Goal: Task Accomplishment & Management: Use online tool/utility

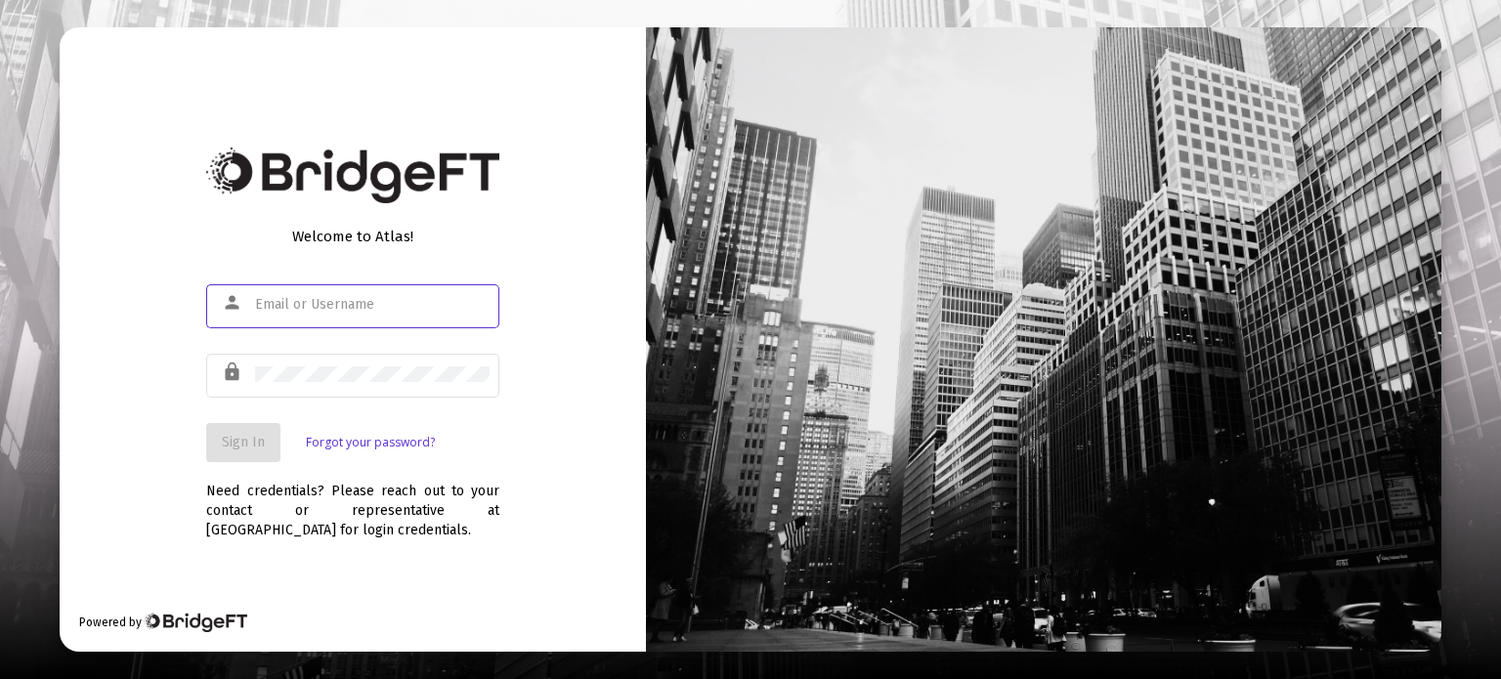
type input "[PERSON_NAME][EMAIL_ADDRESS][DOMAIN_NAME]"
click at [263, 434] on span "Sign In" at bounding box center [243, 442] width 43 height 17
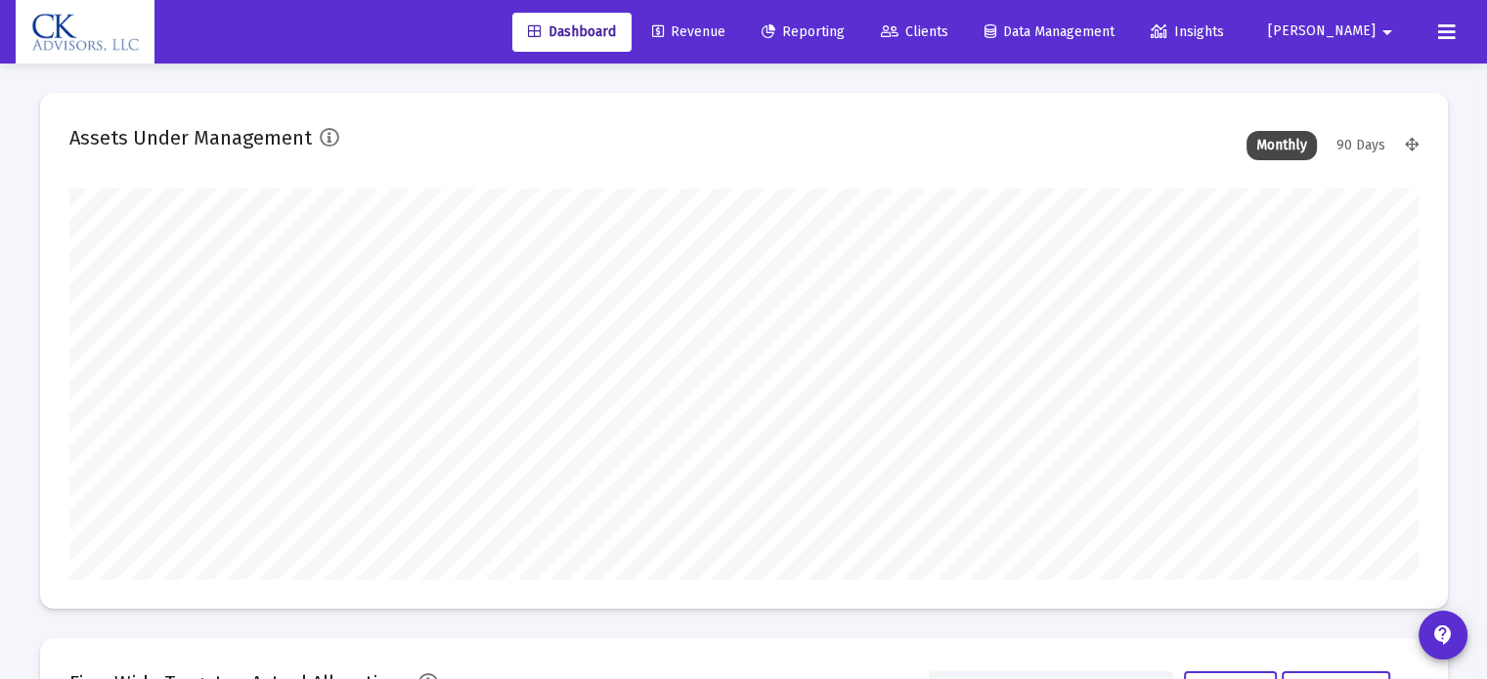
type input "[DATE]"
click at [845, 35] on span "Reporting" at bounding box center [802, 31] width 83 height 17
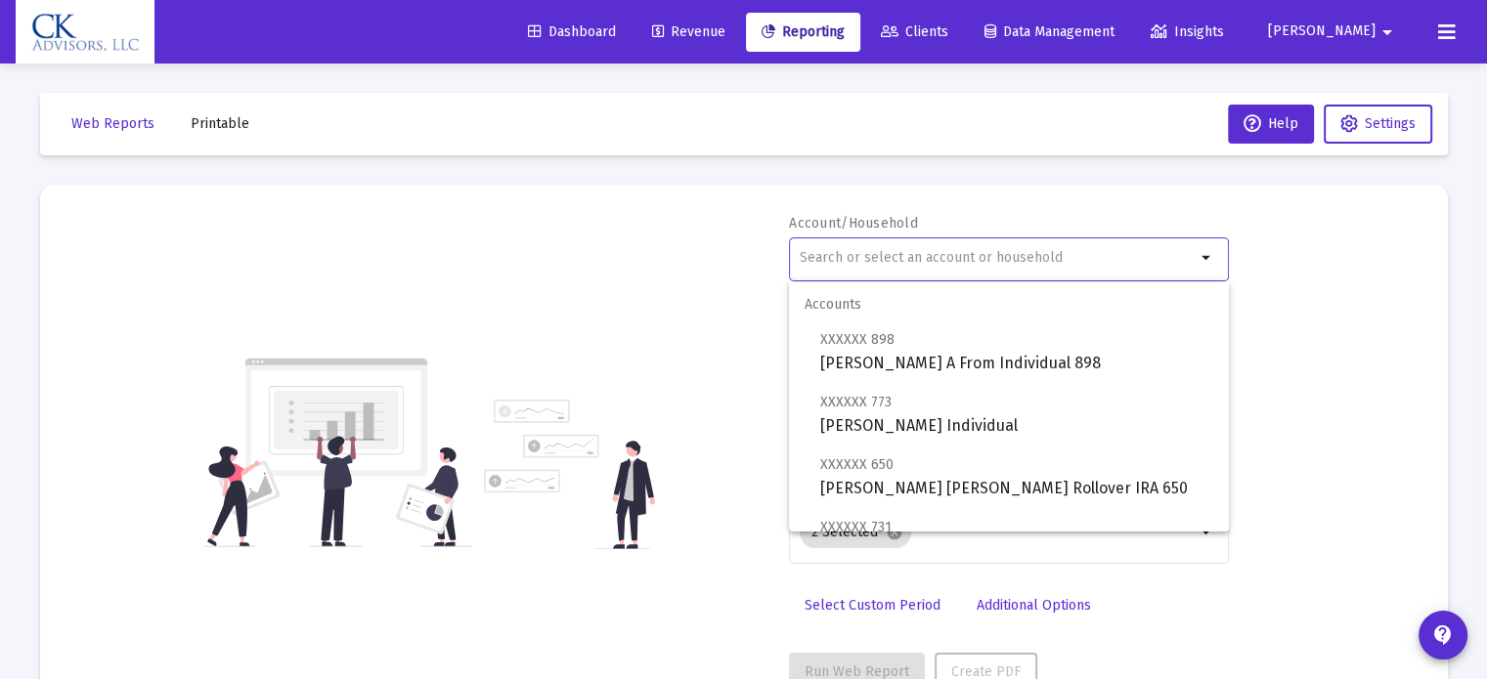
click at [825, 253] on input "text" at bounding box center [998, 258] width 396 height 16
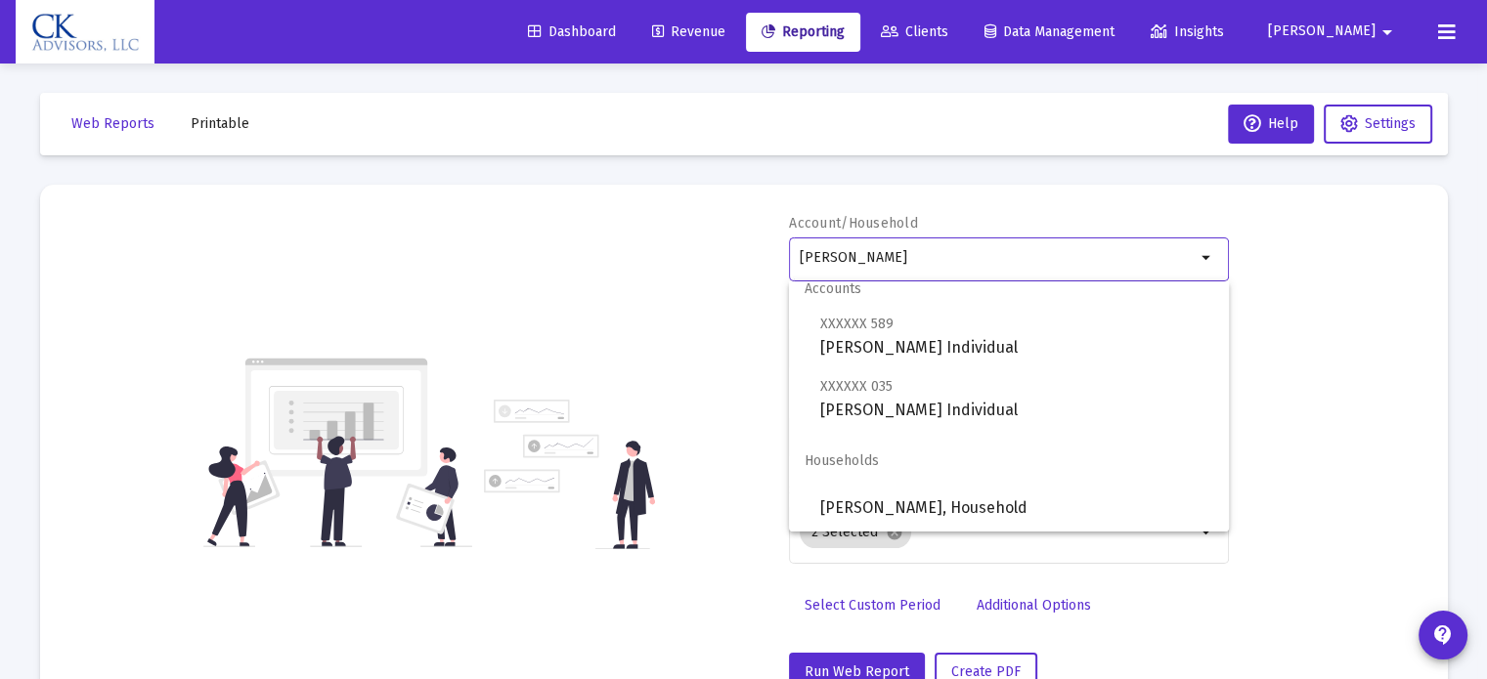
scroll to position [16, 0]
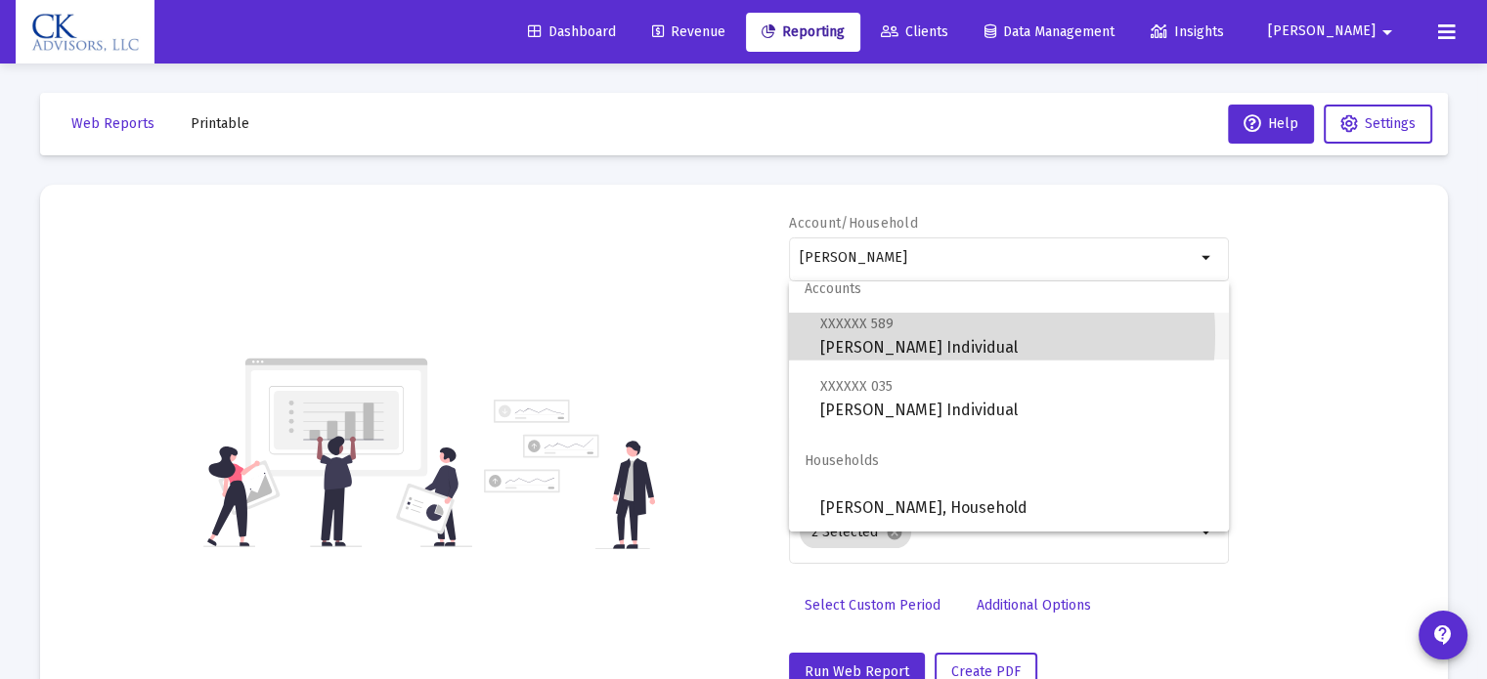
click at [932, 335] on span "XXXXXX 589 [PERSON_NAME] Individual" at bounding box center [1016, 336] width 393 height 48
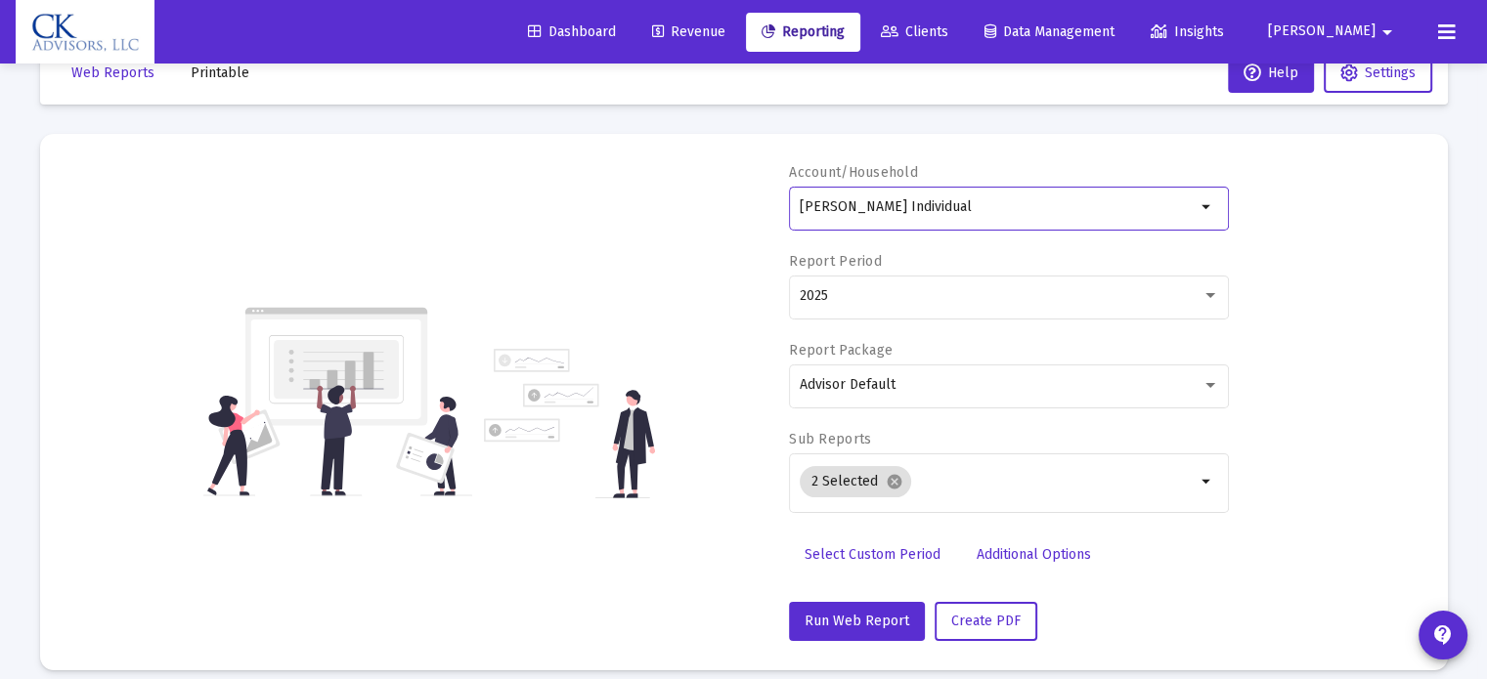
scroll to position [69, 0]
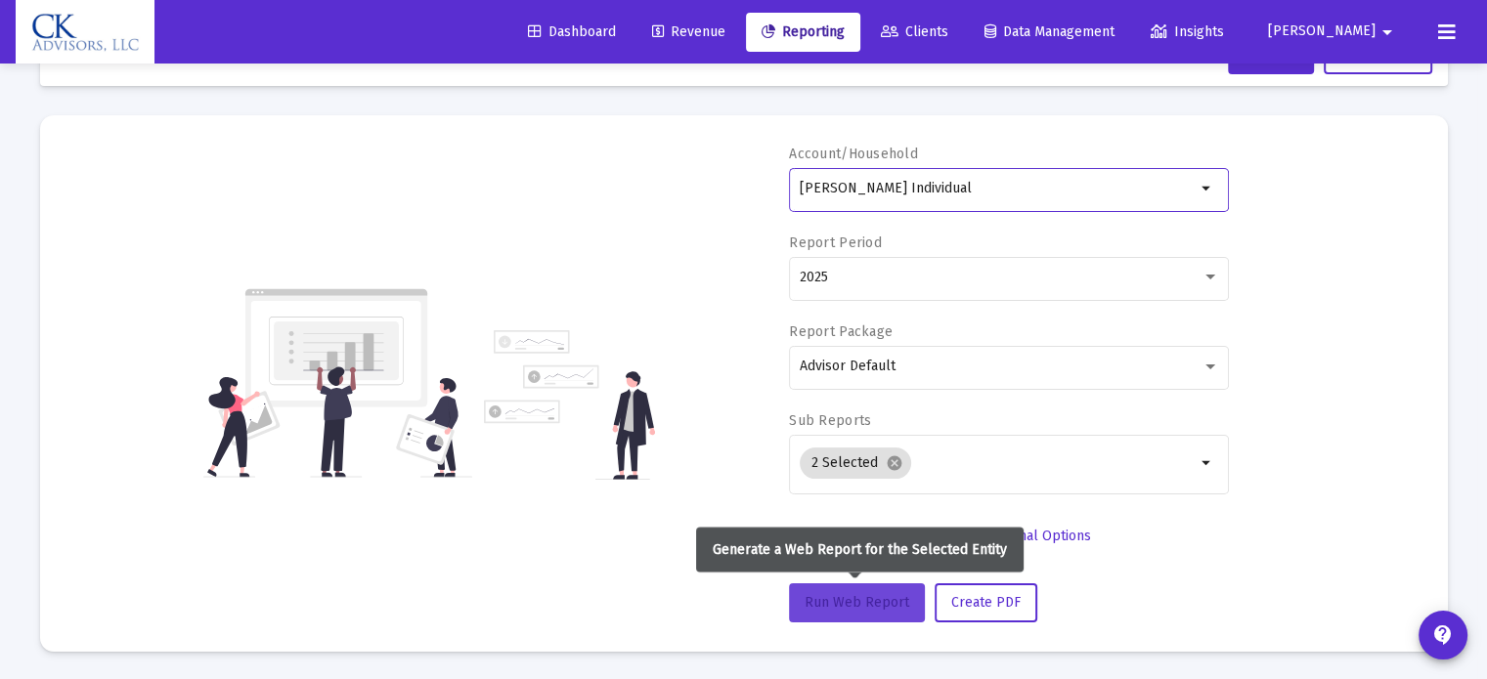
click at [860, 601] on span "Run Web Report" at bounding box center [856, 602] width 105 height 17
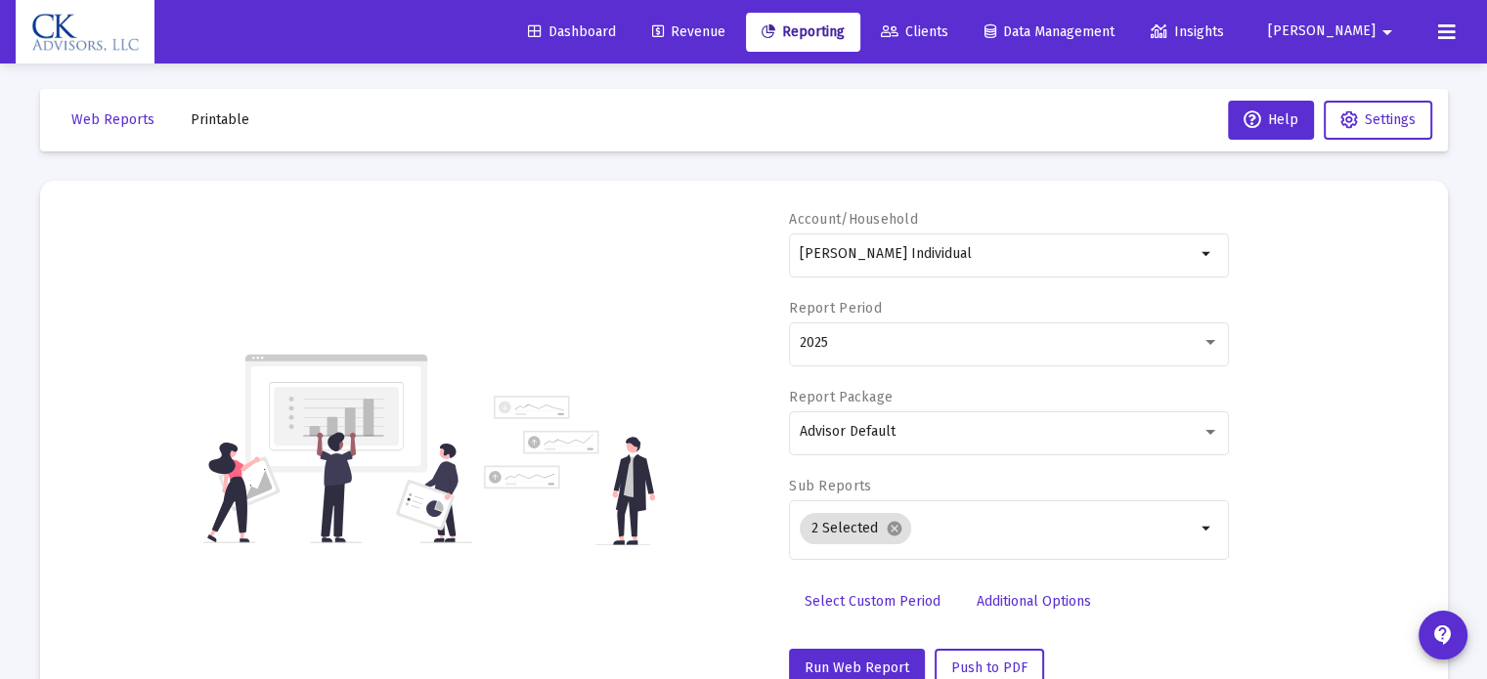
scroll to position [0, 0]
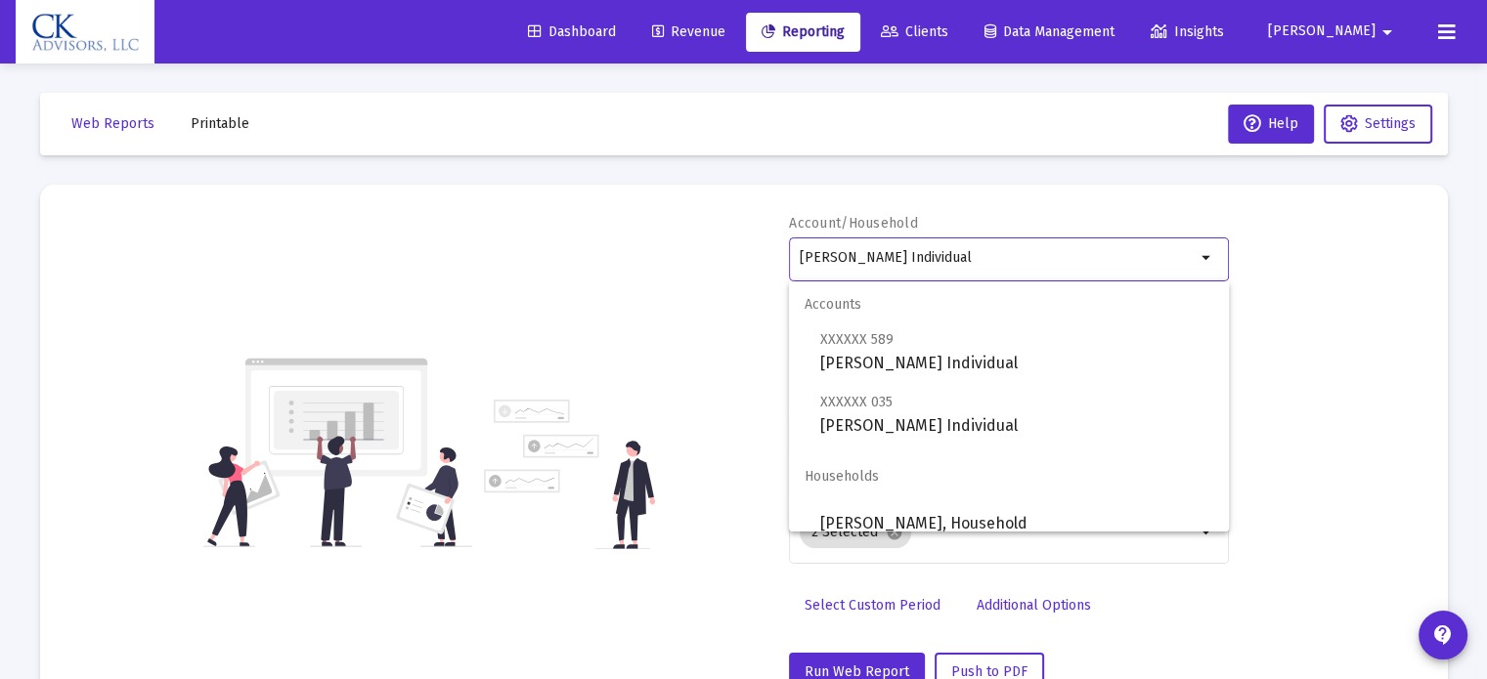
drag, startPoint x: 981, startPoint y: 262, endPoint x: 604, endPoint y: 203, distance: 381.9
click at [604, 203] on mat-card "Account/Household [PERSON_NAME] Individual arrow_drop_down Report Period 2025 R…" at bounding box center [744, 453] width 1408 height 537
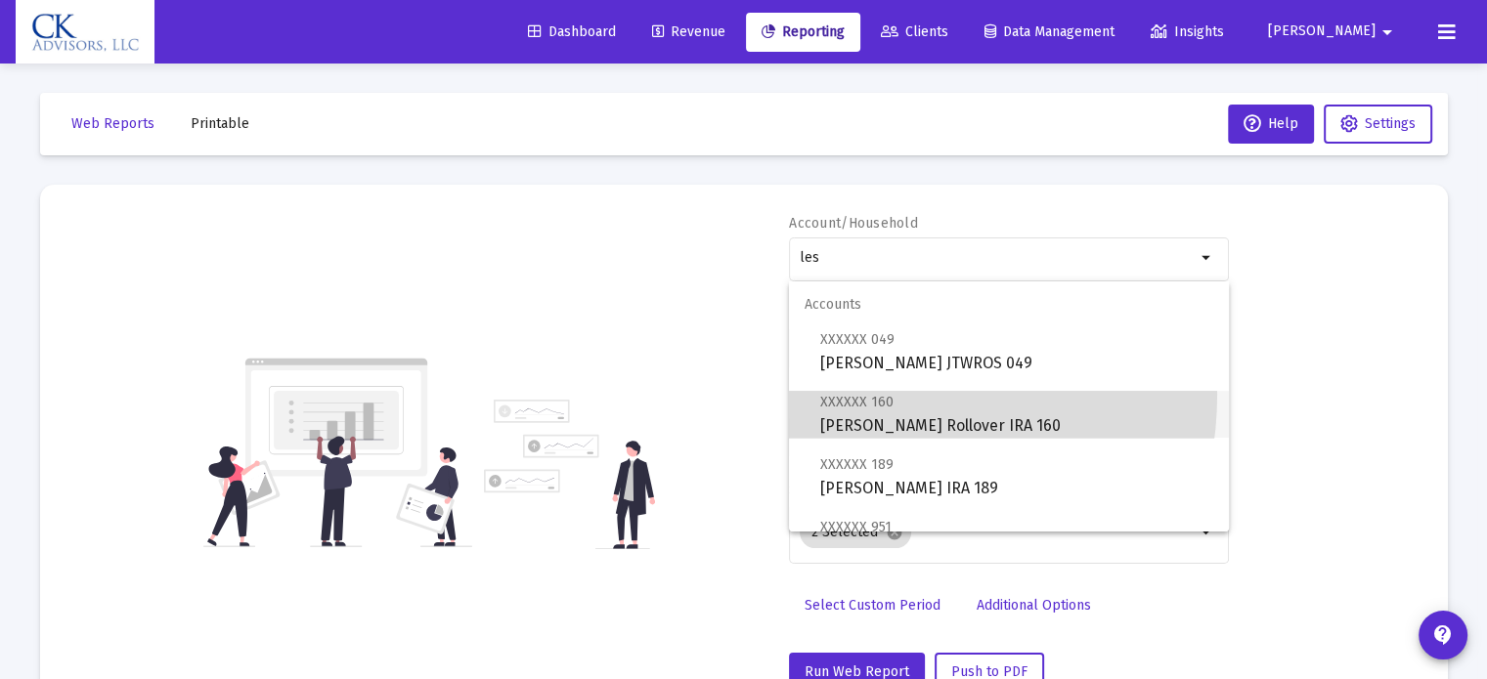
click at [858, 394] on span "XXXXXX 160" at bounding box center [856, 402] width 73 height 17
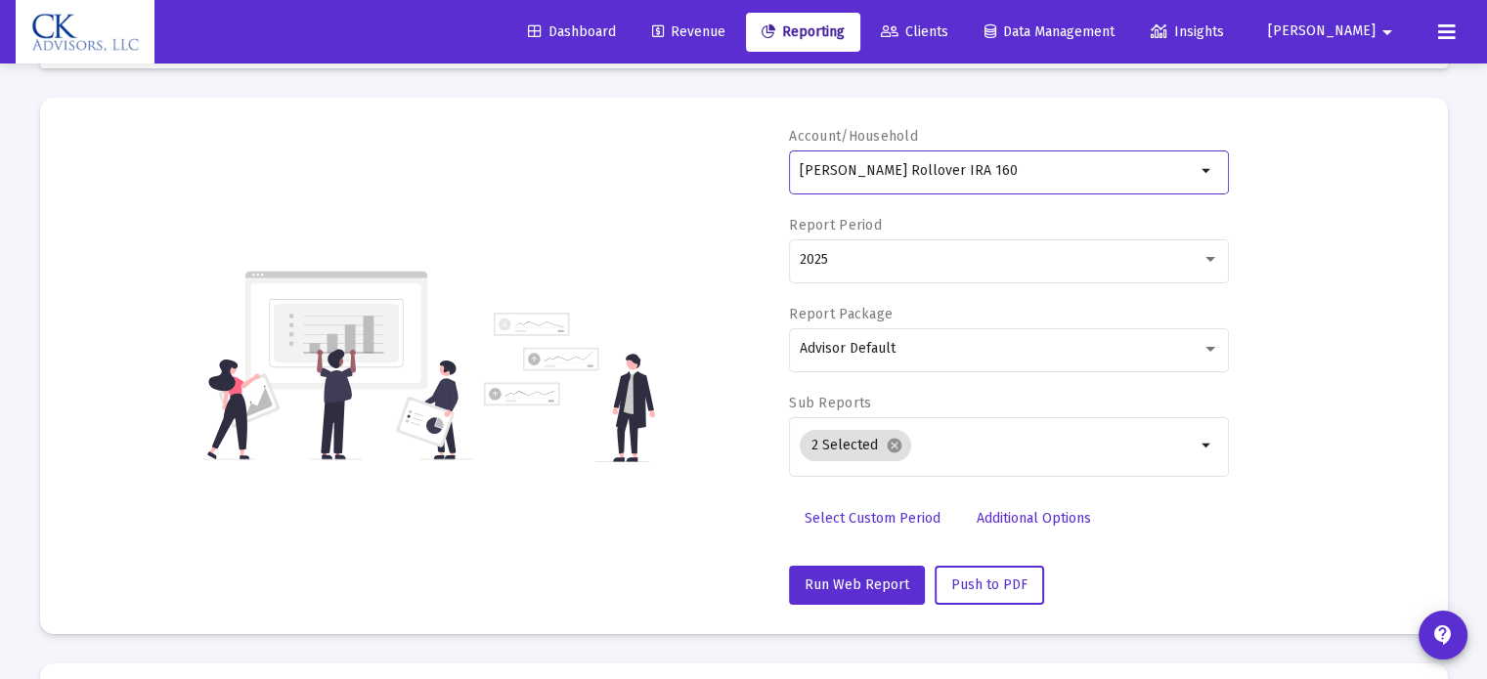
scroll to position [391, 0]
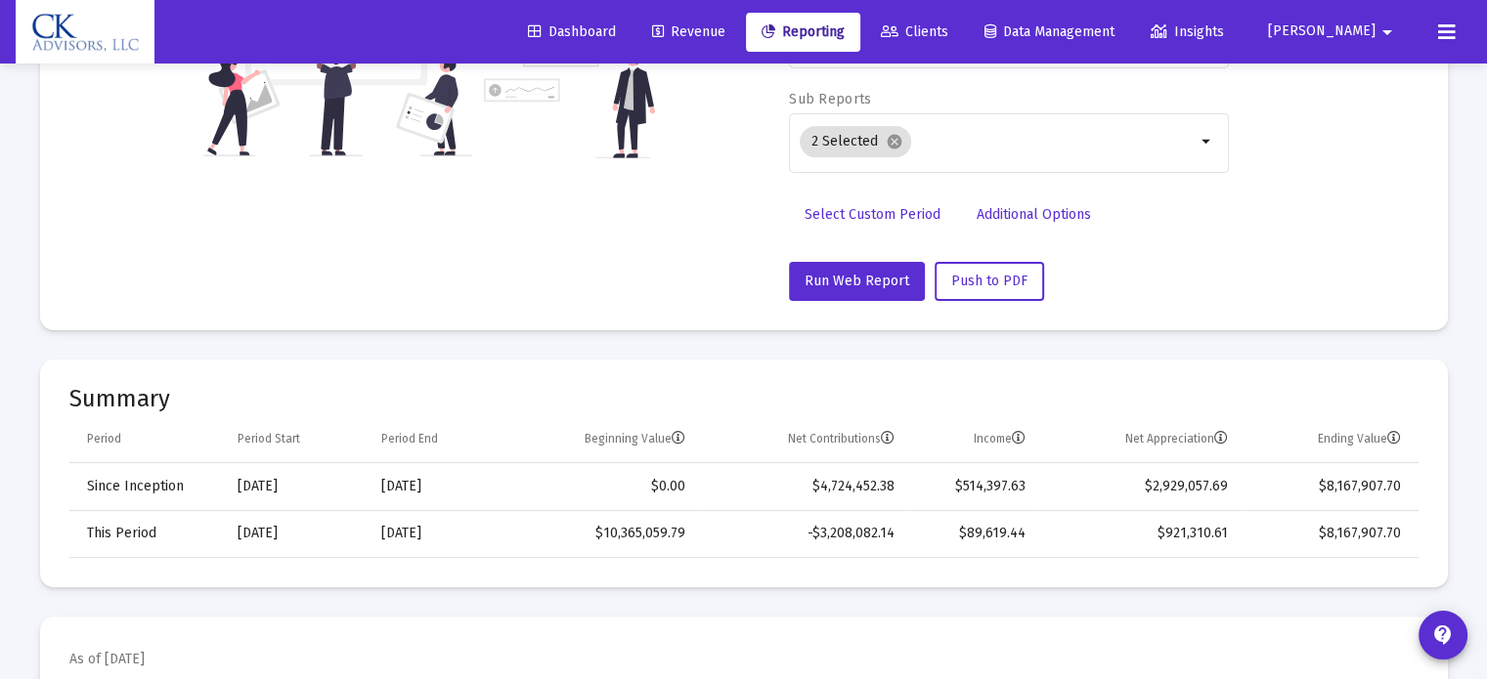
click at [871, 307] on mat-card "Account/Household [PERSON_NAME] Rollover IRA 160 arrow_drop_down Report Period …" at bounding box center [744, 62] width 1408 height 537
click at [868, 291] on button "Run Web Report" at bounding box center [857, 281] width 136 height 39
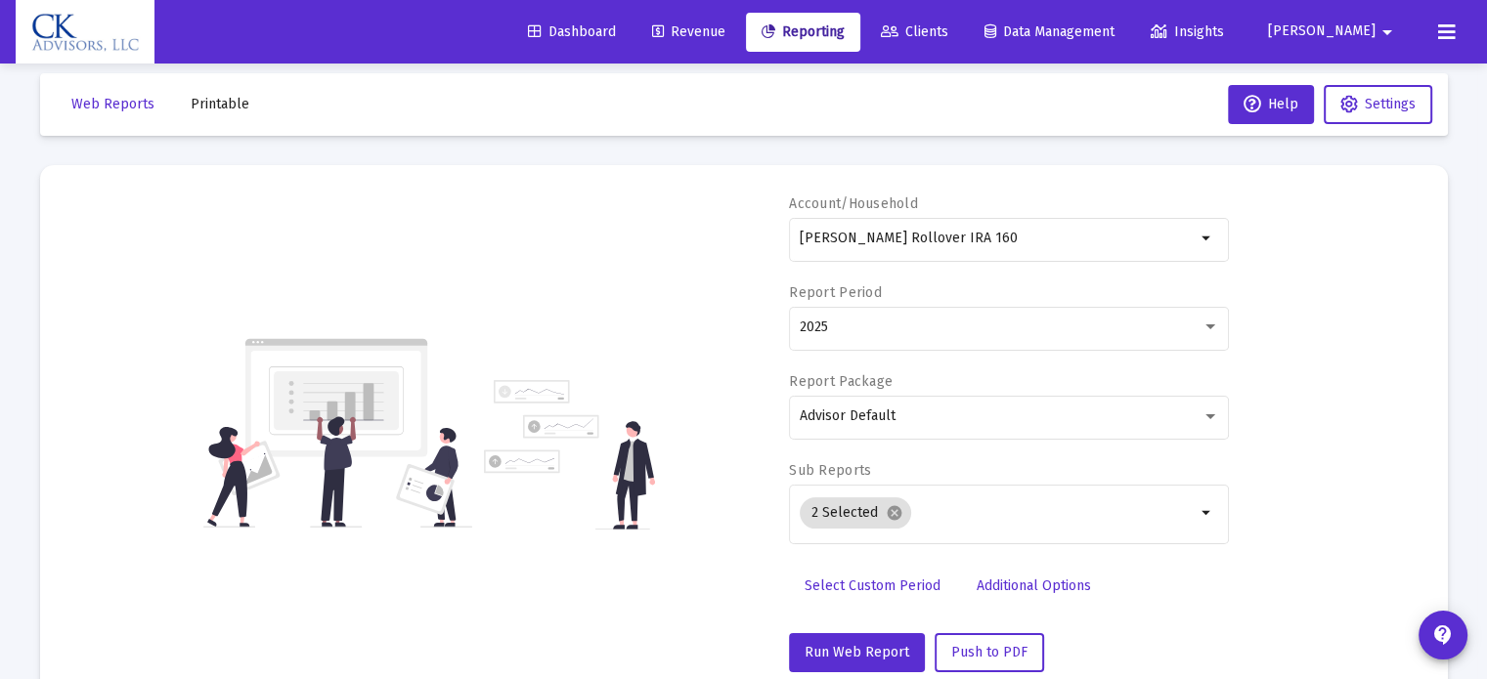
scroll to position [0, 0]
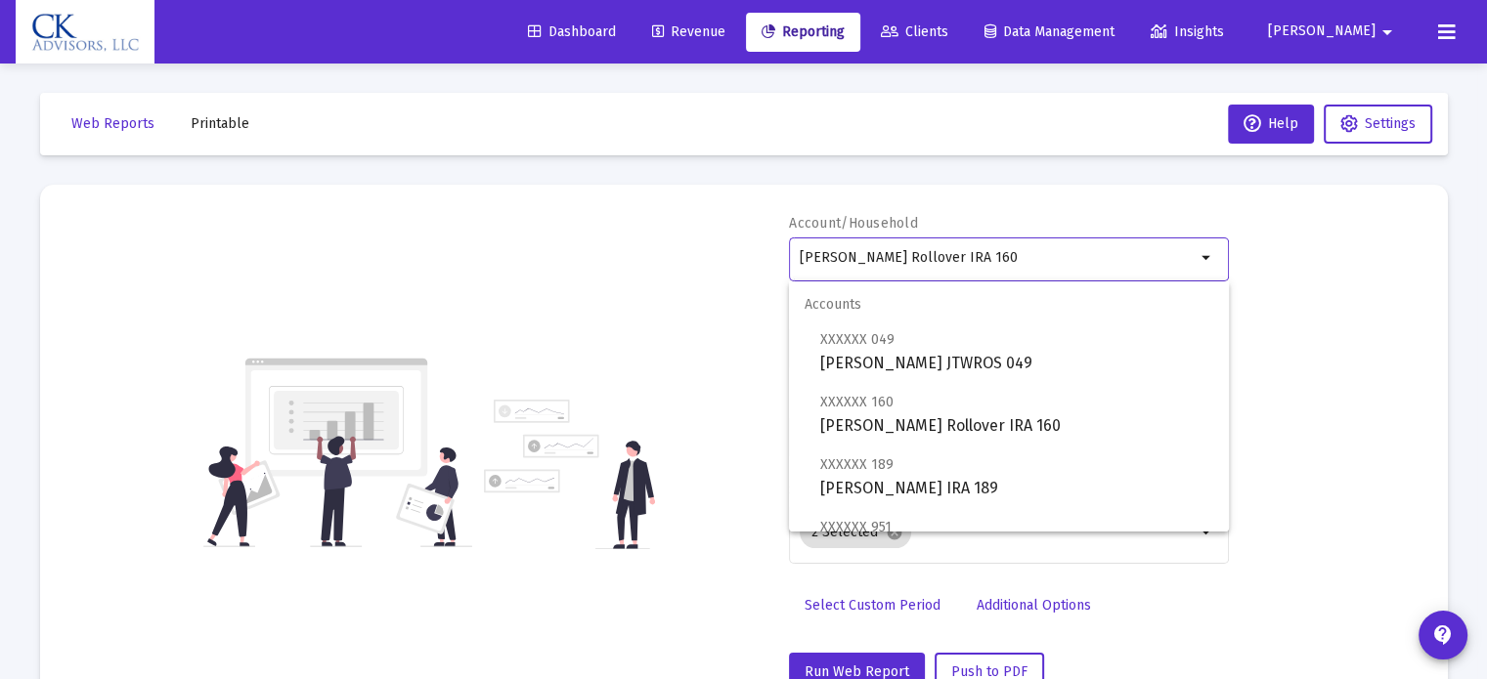
drag, startPoint x: 1044, startPoint y: 262, endPoint x: 669, endPoint y: 237, distance: 376.2
click at [669, 237] on div "Account/Household [PERSON_NAME] Rollover IRA 160 arrow_drop_down Report Period …" at bounding box center [743, 453] width 1349 height 478
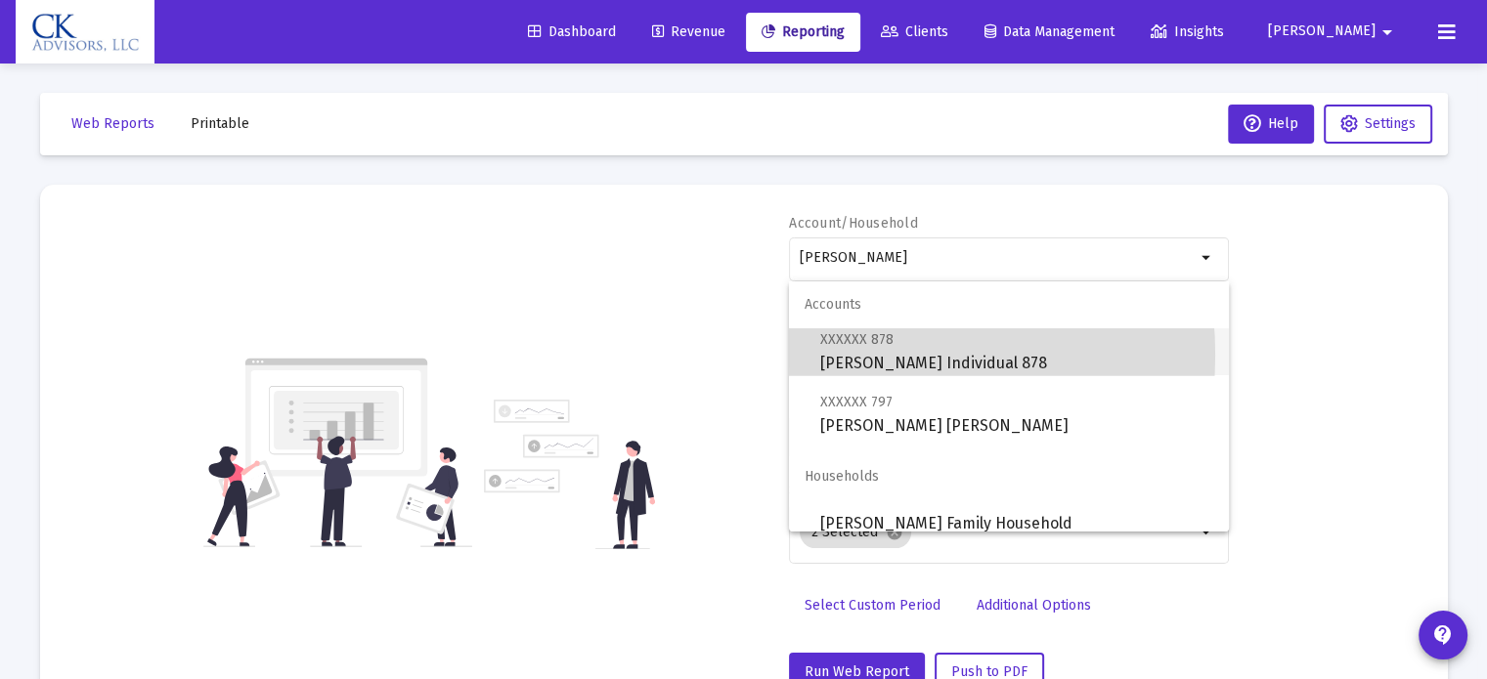
click at [842, 355] on span "XXXXXX 878 [PERSON_NAME] Individual 878" at bounding box center [1016, 351] width 393 height 48
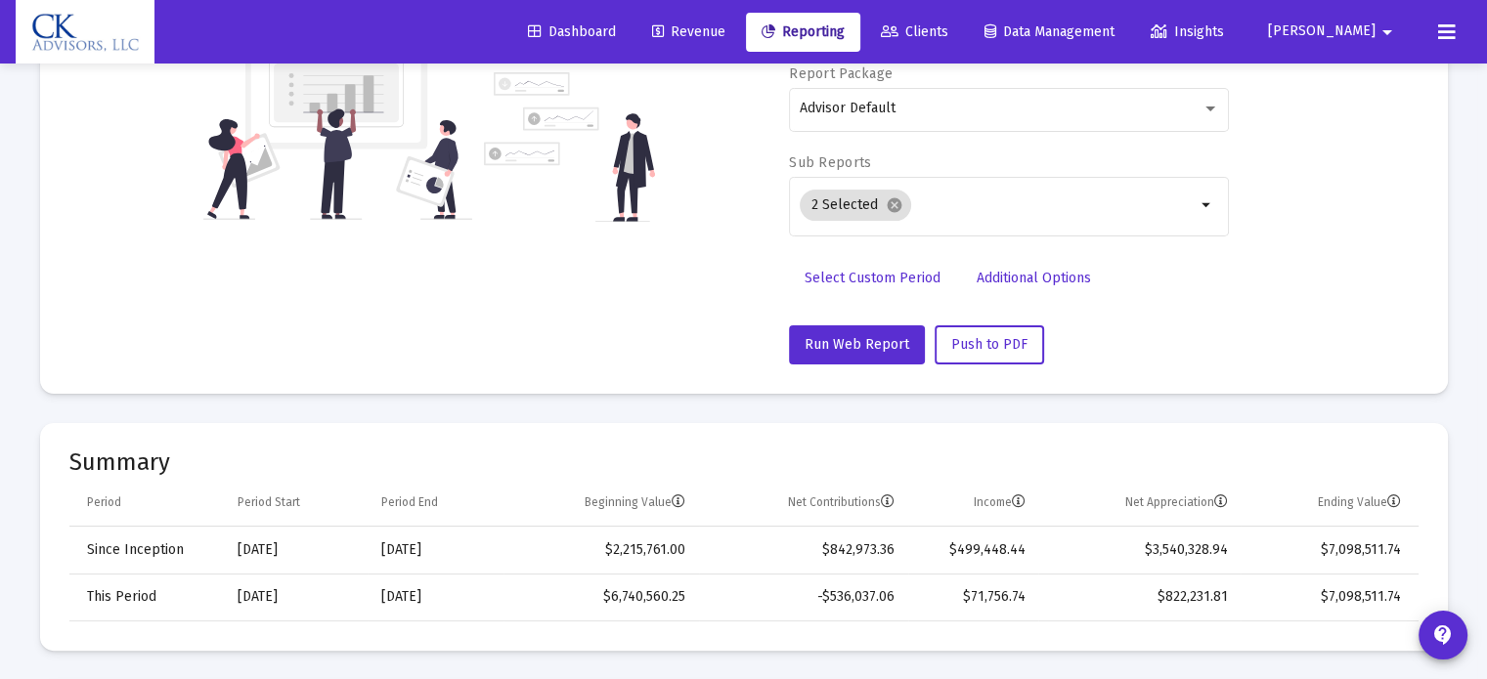
scroll to position [391, 0]
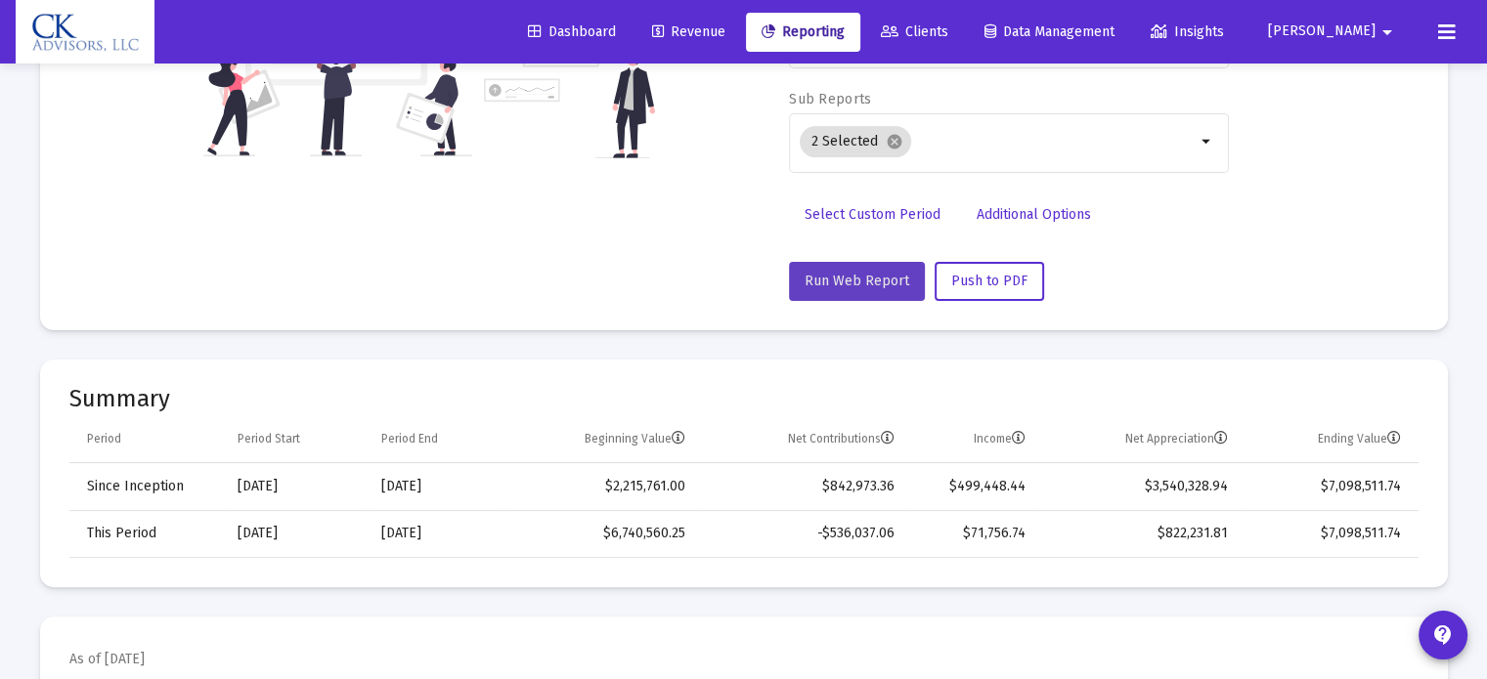
click at [864, 281] on span "Run Web Report" at bounding box center [856, 281] width 105 height 17
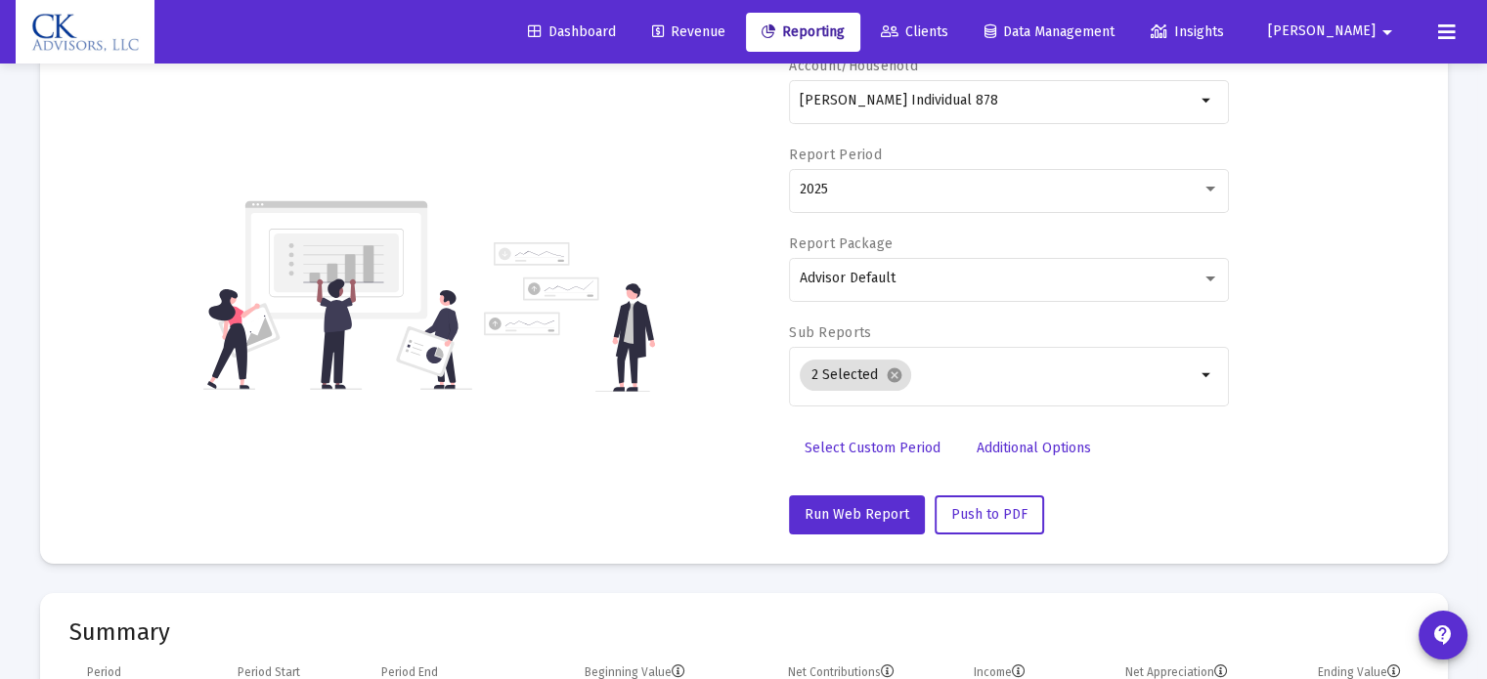
scroll to position [59, 0]
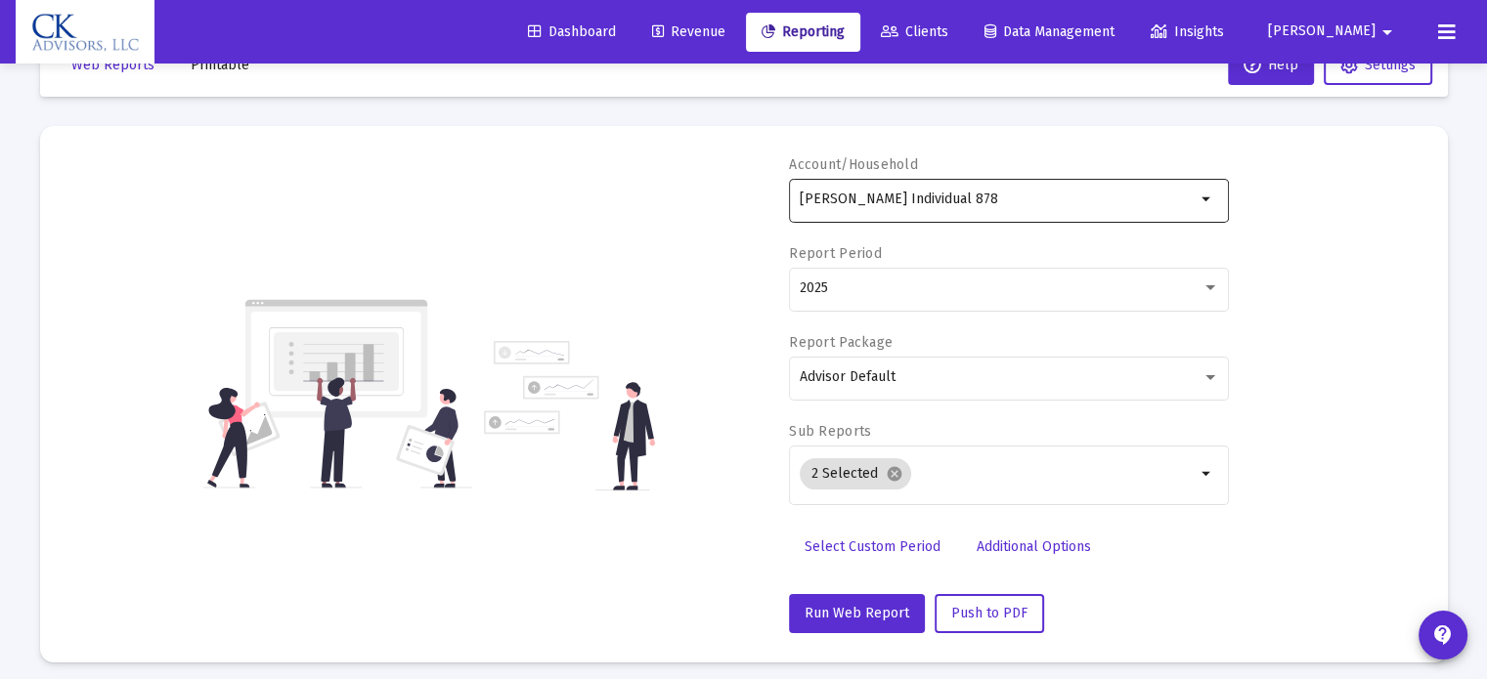
click at [1202, 205] on mat-icon "arrow_drop_down" at bounding box center [1206, 199] width 23 height 23
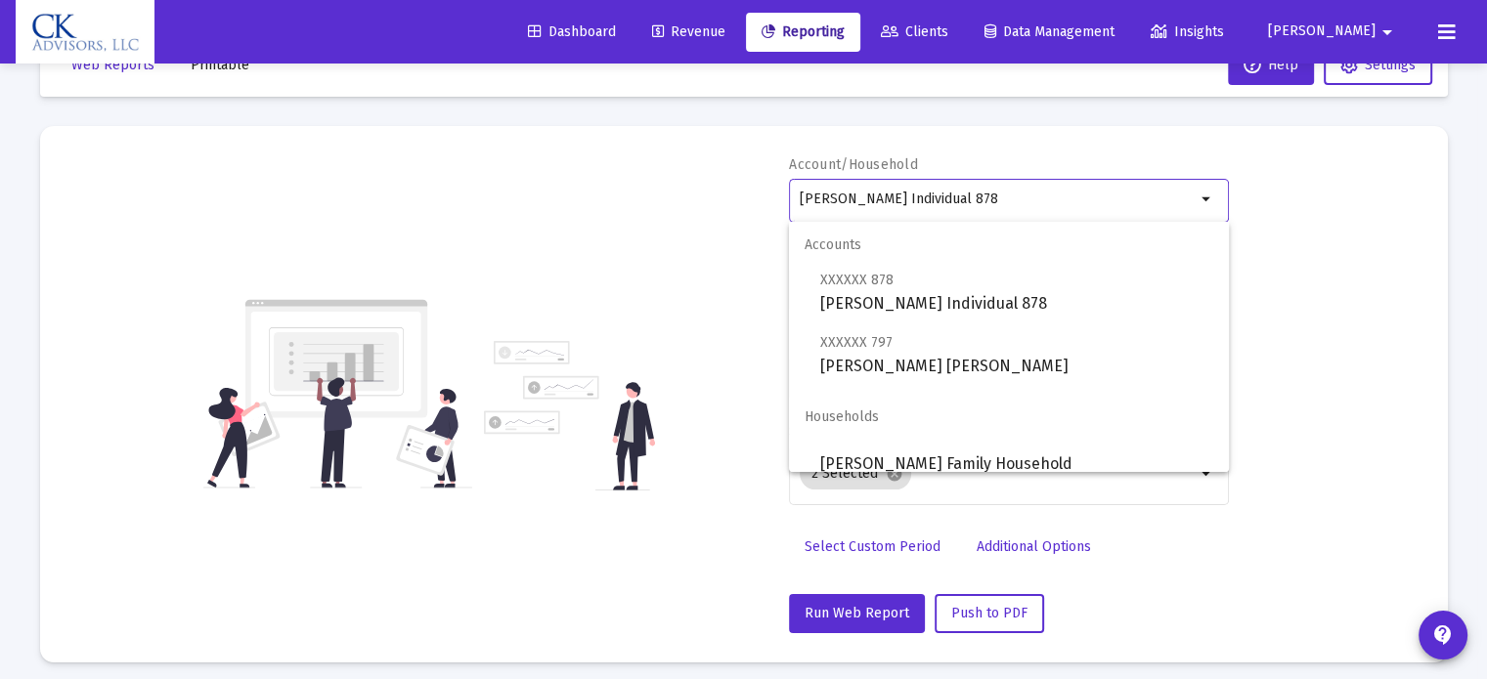
scroll to position [16, 0]
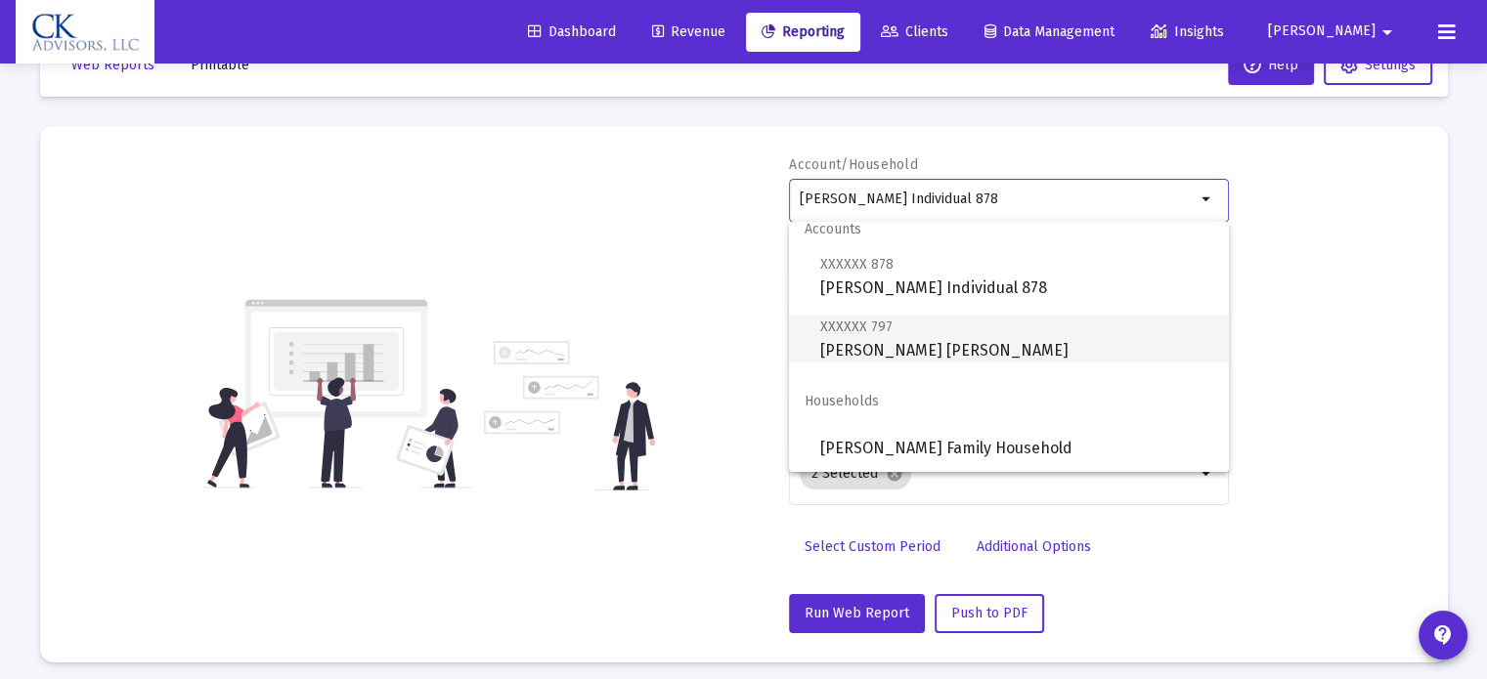
click at [927, 339] on span "XXXXXX 797 [PERSON_NAME] [PERSON_NAME]" at bounding box center [1016, 339] width 393 height 48
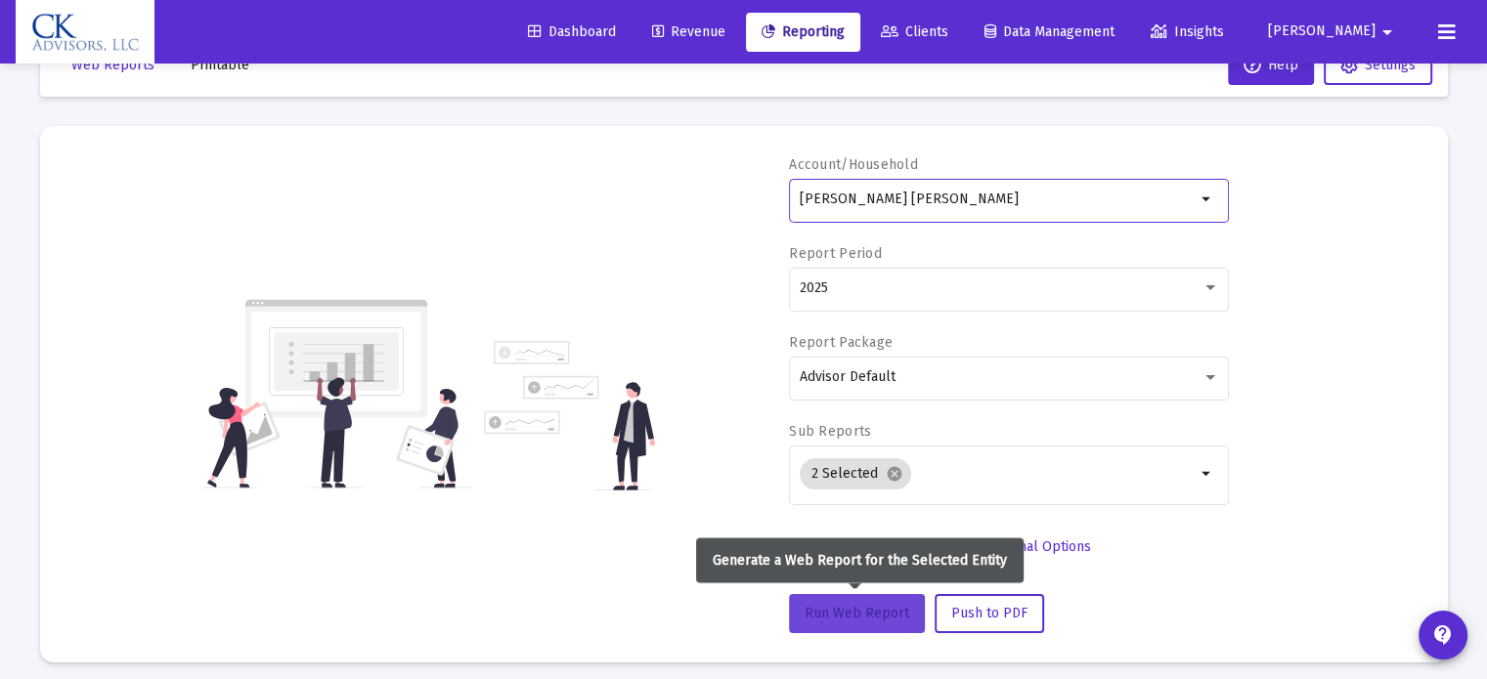
click at [872, 605] on span "Run Web Report" at bounding box center [856, 613] width 105 height 17
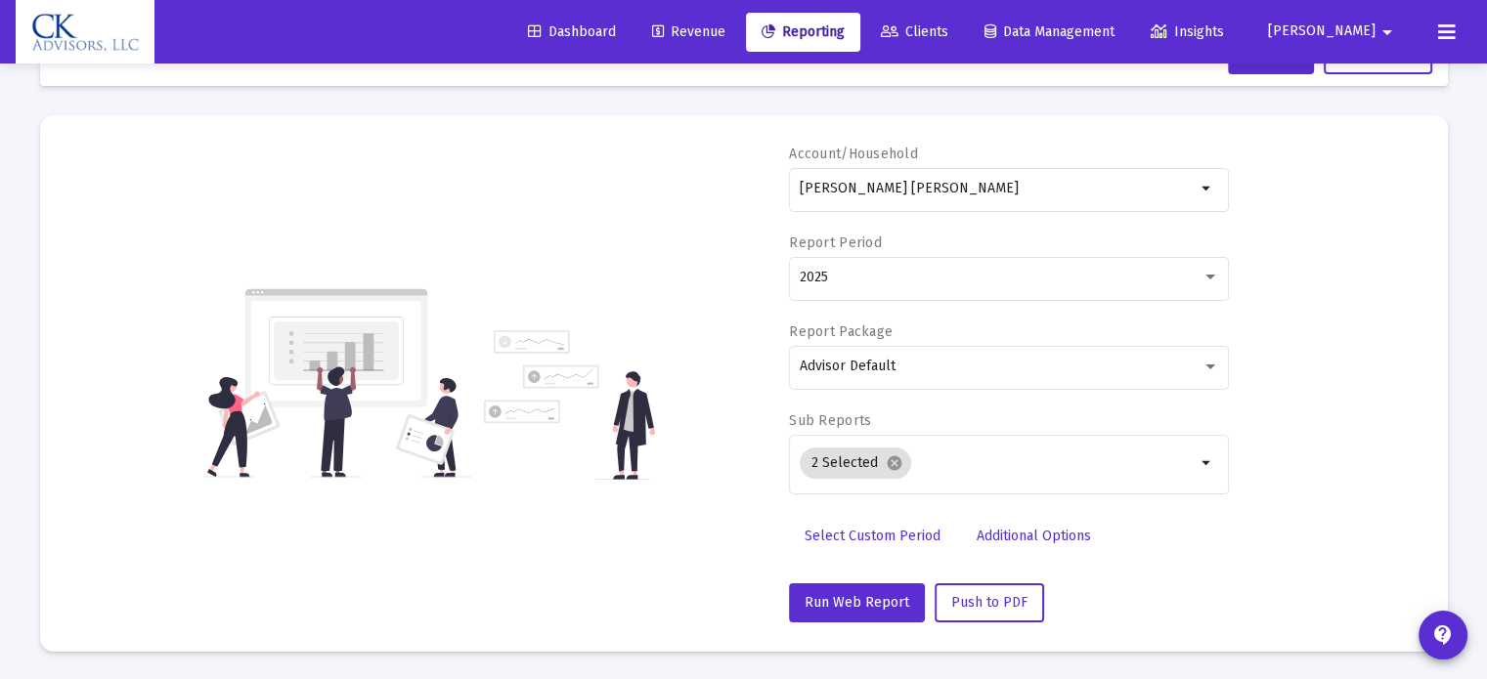
scroll to position [0, 0]
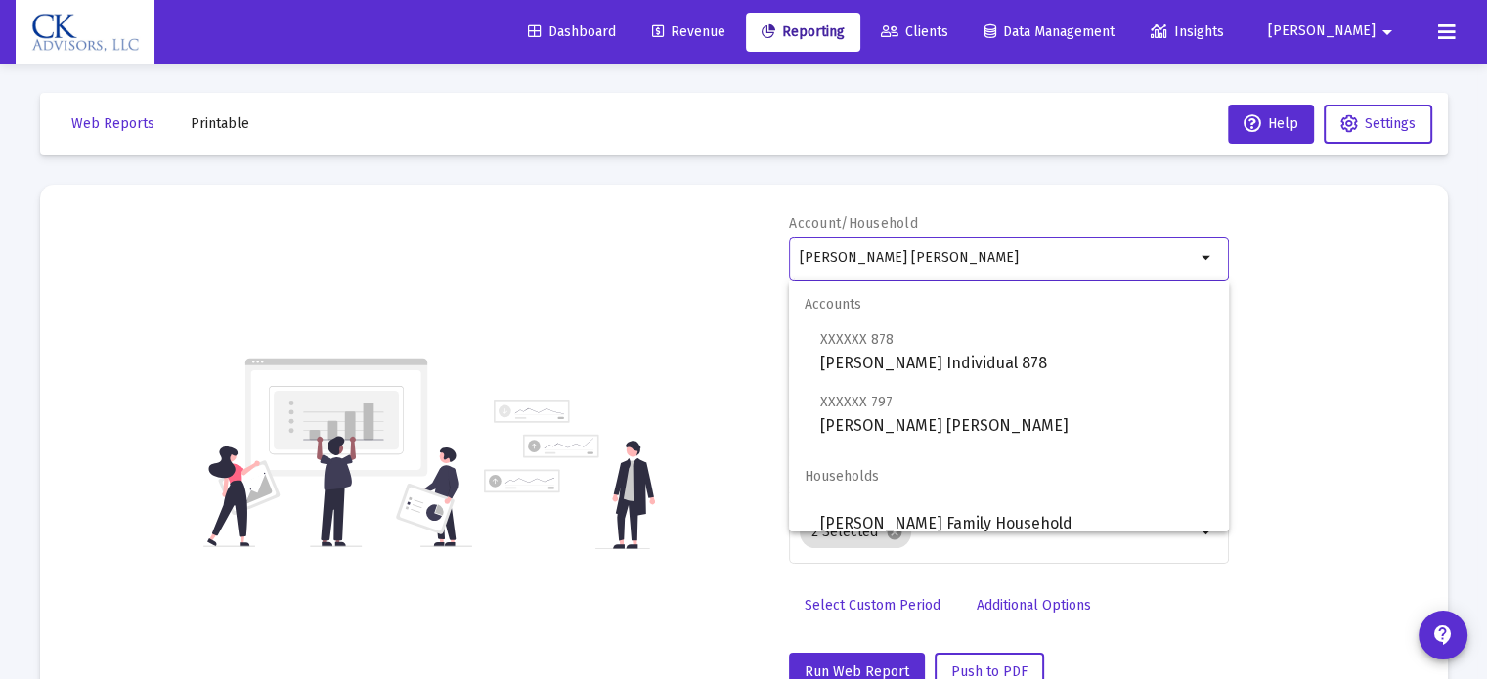
drag, startPoint x: 923, startPoint y: 254, endPoint x: 561, endPoint y: 209, distance: 364.5
click at [561, 208] on mat-card "Account/Household [PERSON_NAME] IRA arrow_drop_down Report Period 2025 Report P…" at bounding box center [744, 453] width 1408 height 537
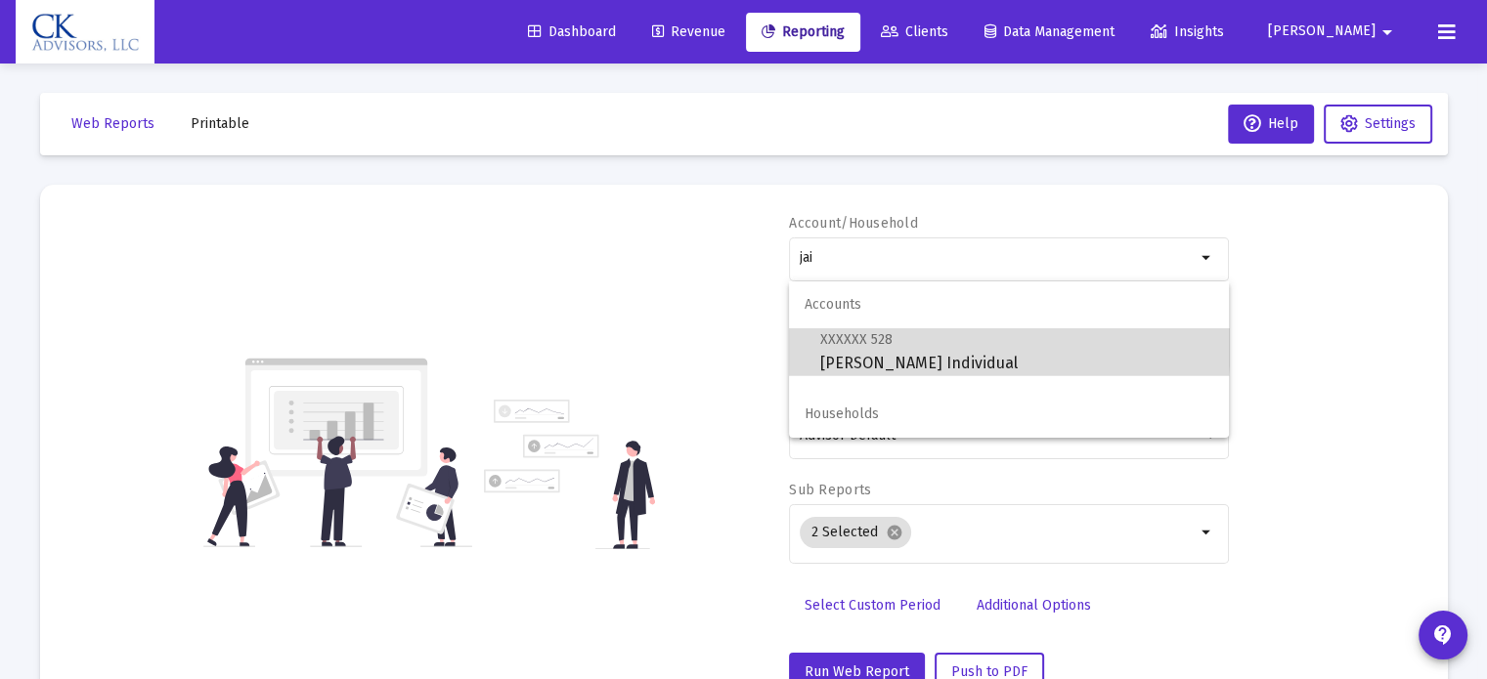
click at [851, 339] on span "XXXXXX 528" at bounding box center [856, 339] width 72 height 17
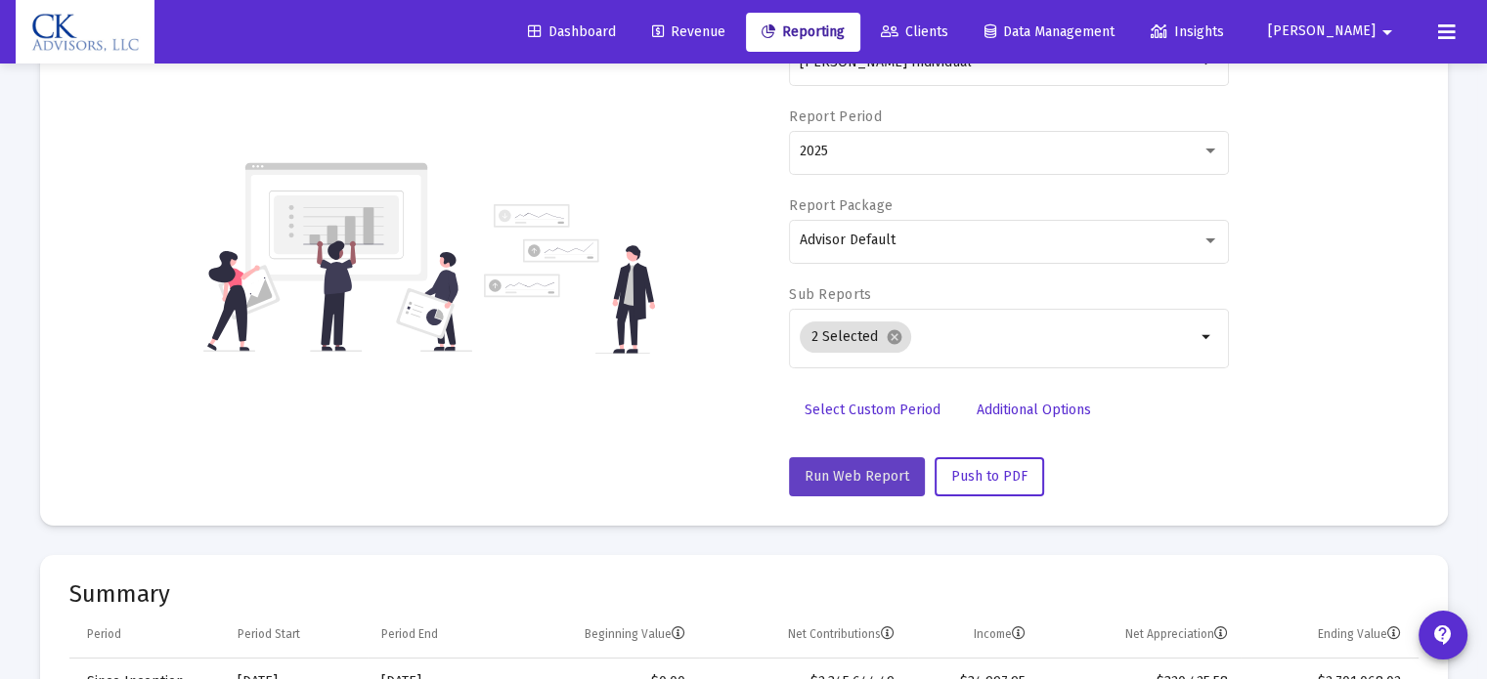
click at [865, 484] on button "Run Web Report" at bounding box center [857, 476] width 136 height 39
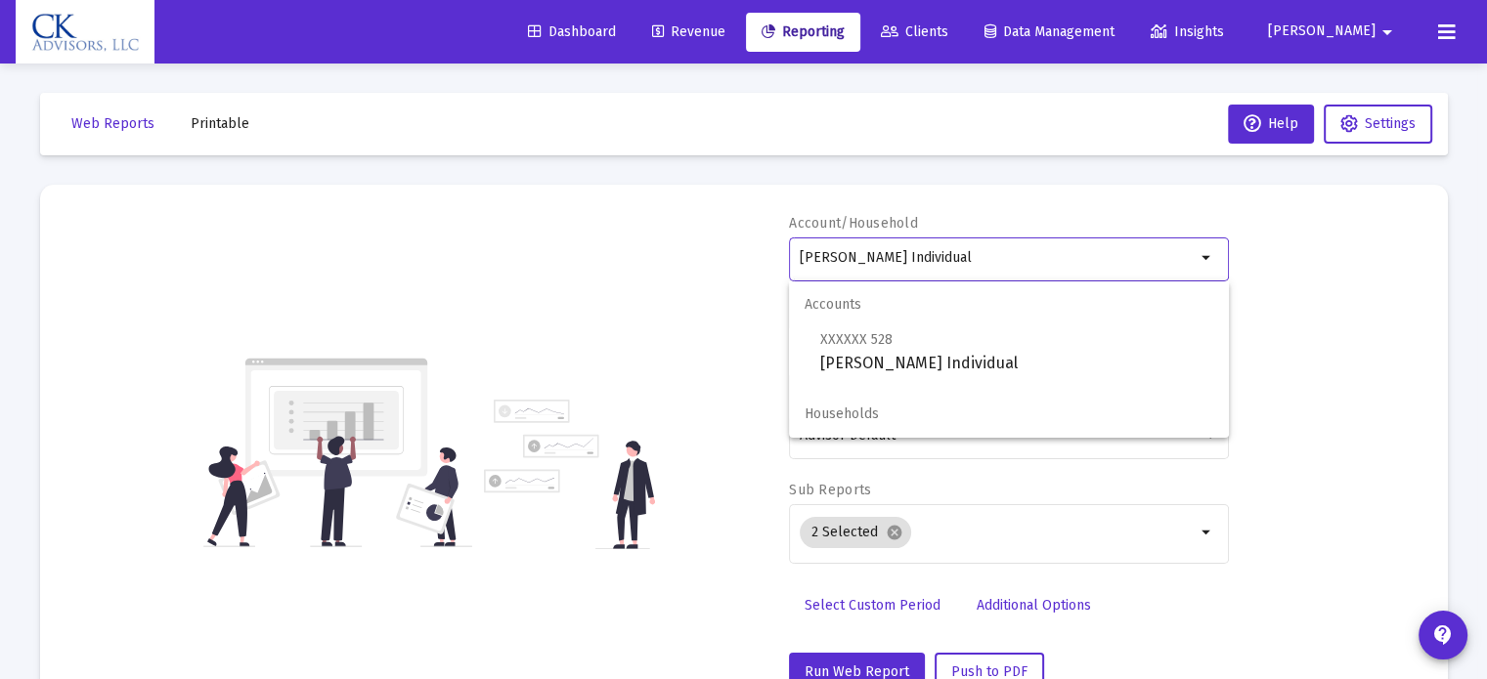
drag, startPoint x: 954, startPoint y: 259, endPoint x: 735, endPoint y: 257, distance: 219.0
click at [735, 257] on div "Account/Household [PERSON_NAME] Individual arrow_drop_down Report Period 2025 R…" at bounding box center [743, 453] width 1349 height 478
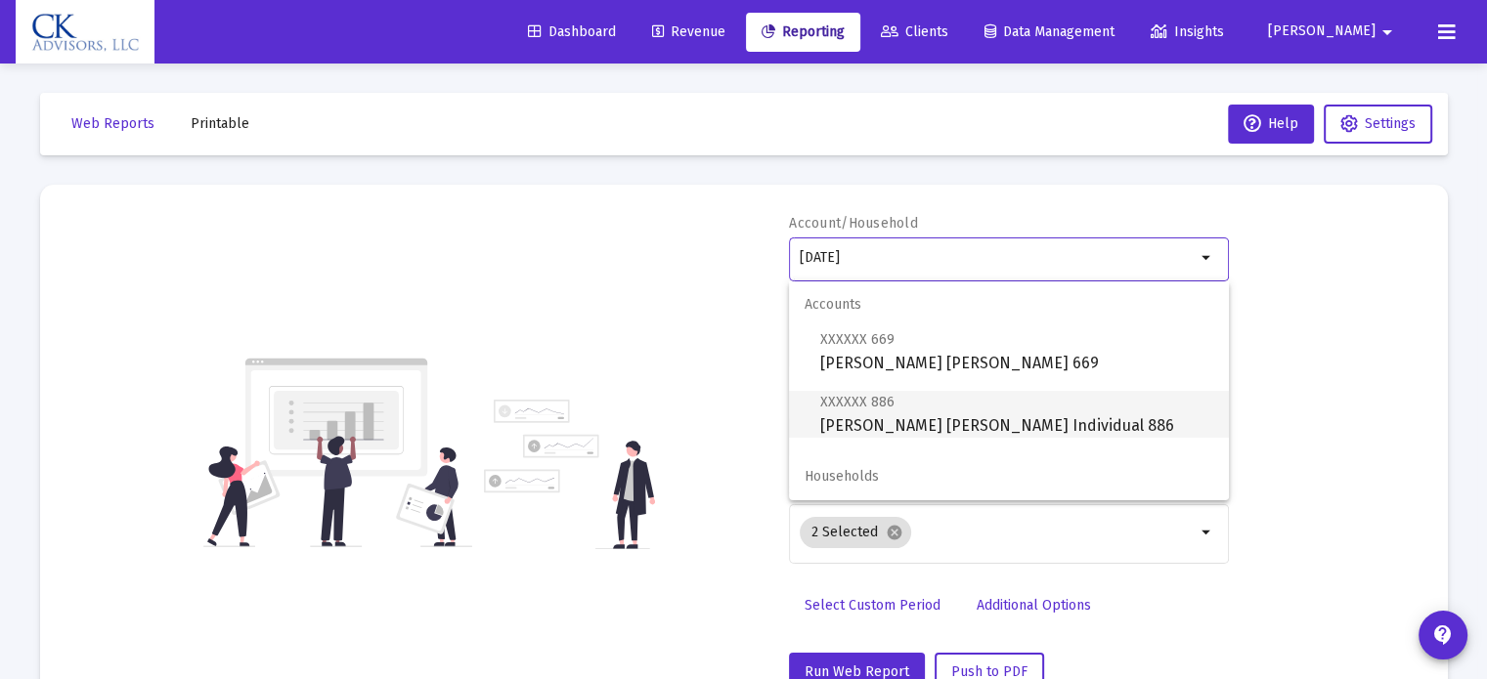
click at [1039, 413] on span "XXXXXX 886 [PERSON_NAME] [PERSON_NAME] Individual 886" at bounding box center [1016, 414] width 393 height 48
type input "[PERSON_NAME] [PERSON_NAME] Individual 886"
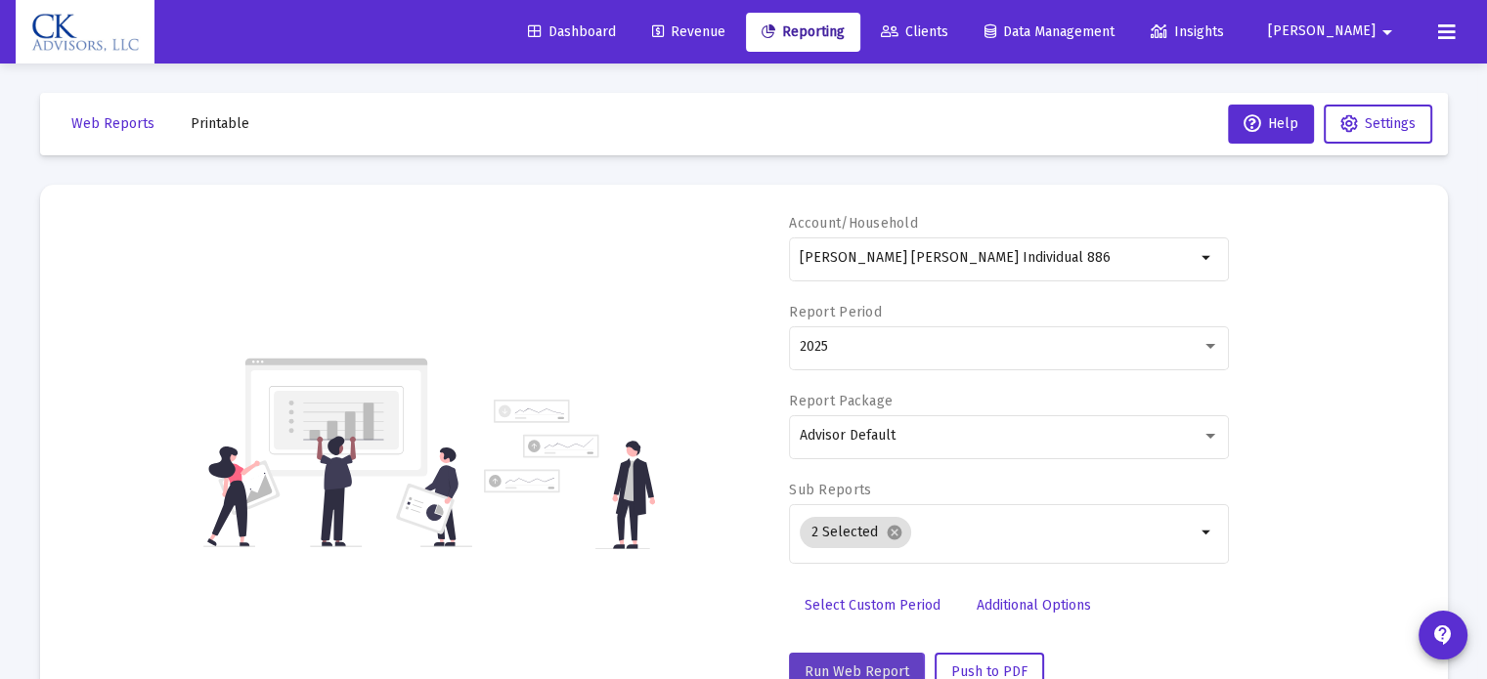
click at [848, 669] on span "Run Web Report" at bounding box center [856, 672] width 105 height 17
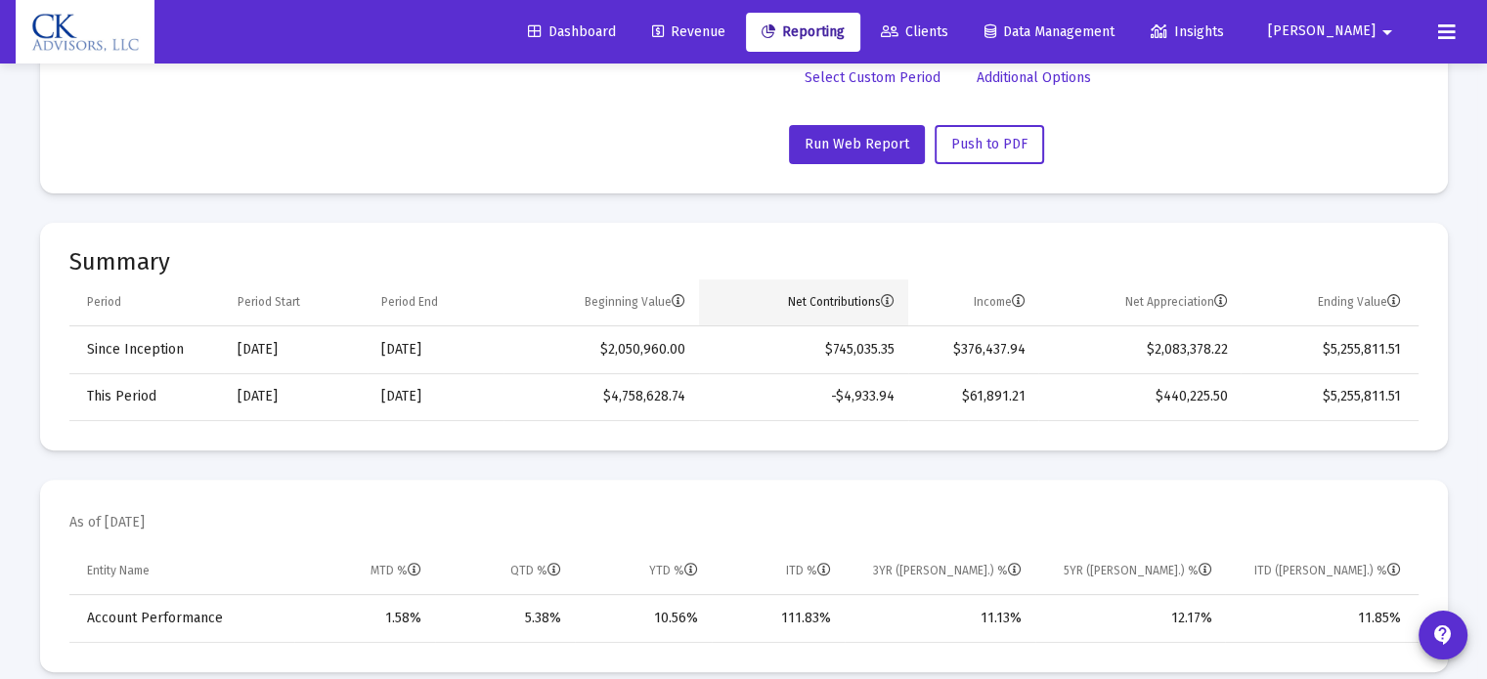
scroll to position [547, 0]
